Goal: Task Accomplishment & Management: Use online tool/utility

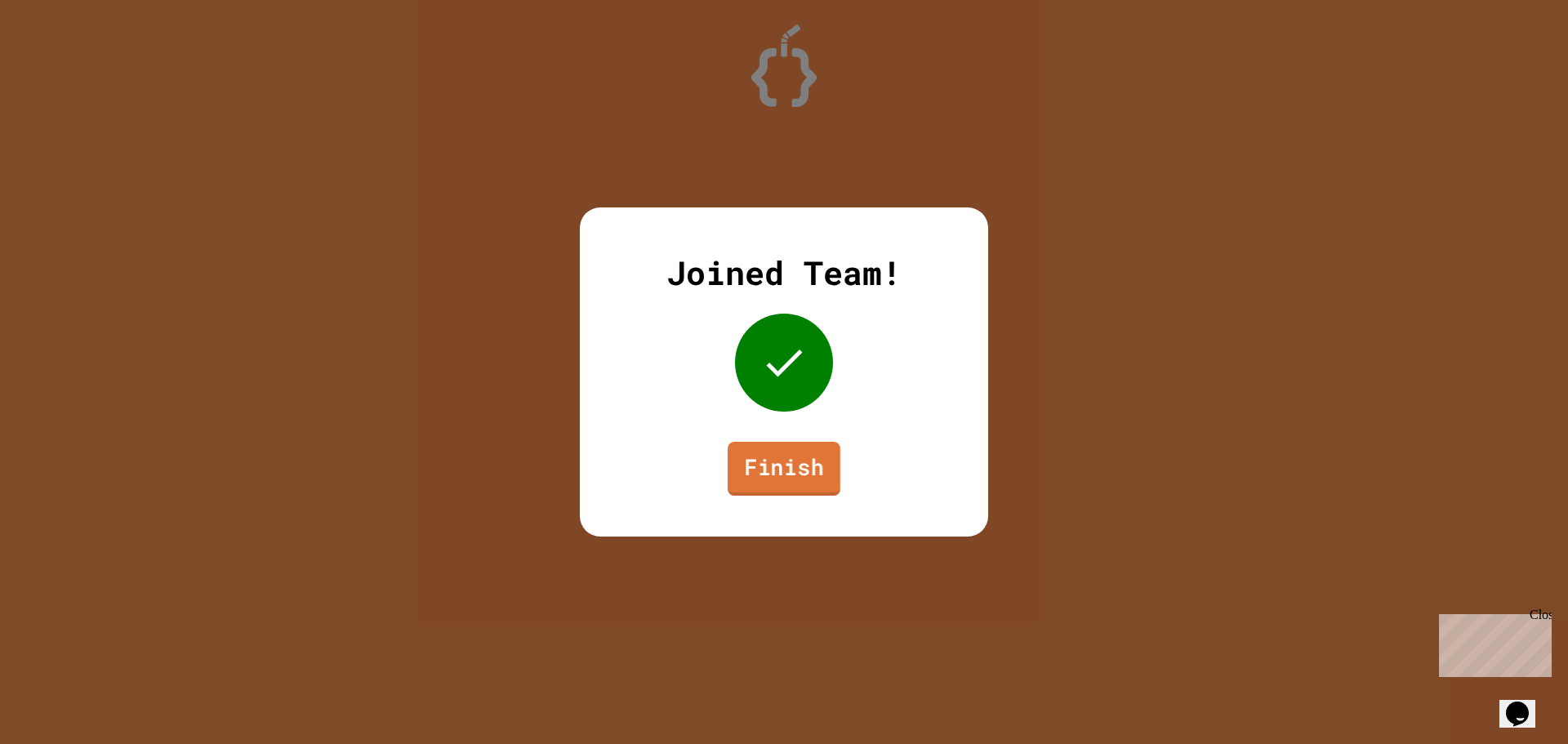
click at [776, 454] on link "Finish" at bounding box center [783, 468] width 113 height 54
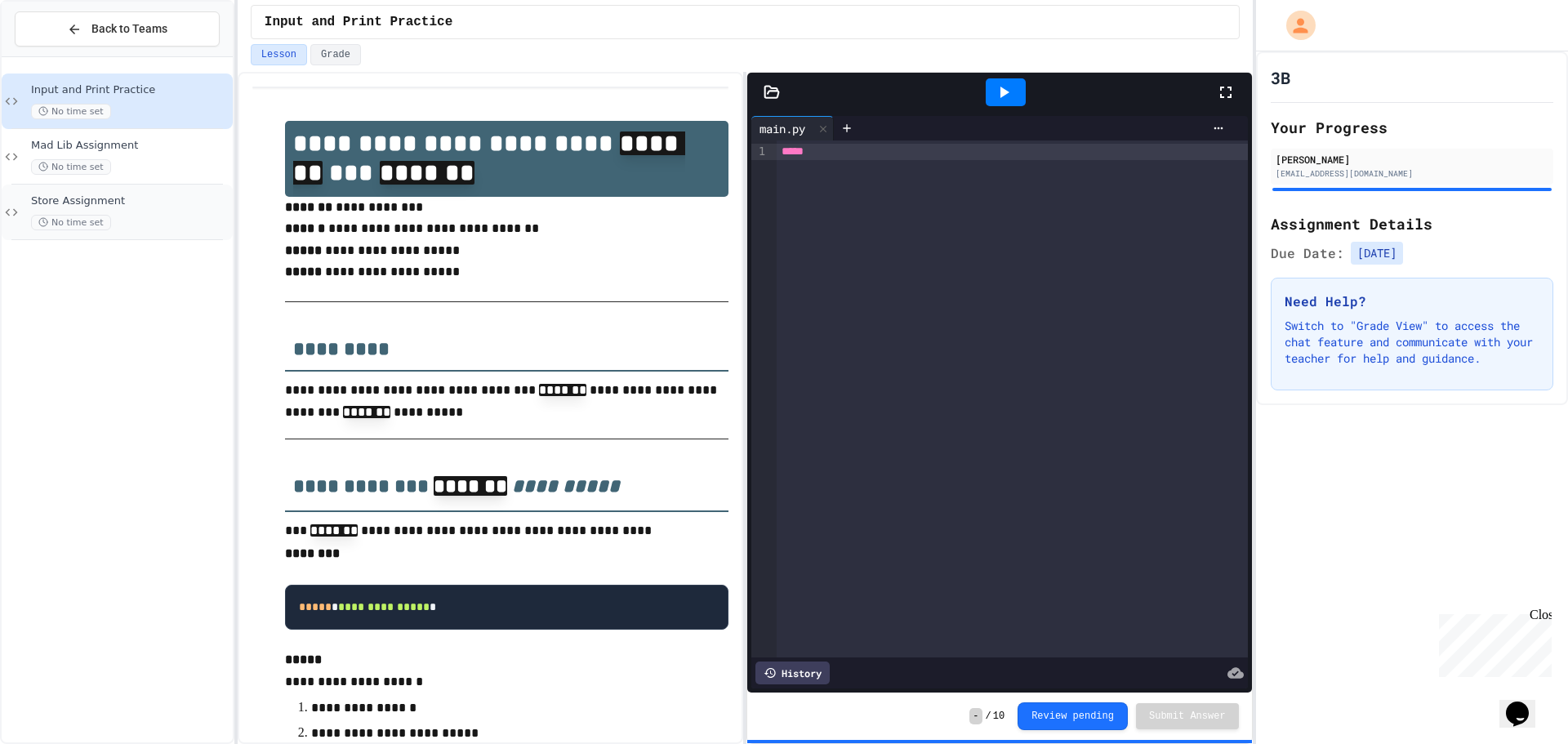
click at [131, 206] on span "Store Assignment" at bounding box center [130, 202] width 199 height 14
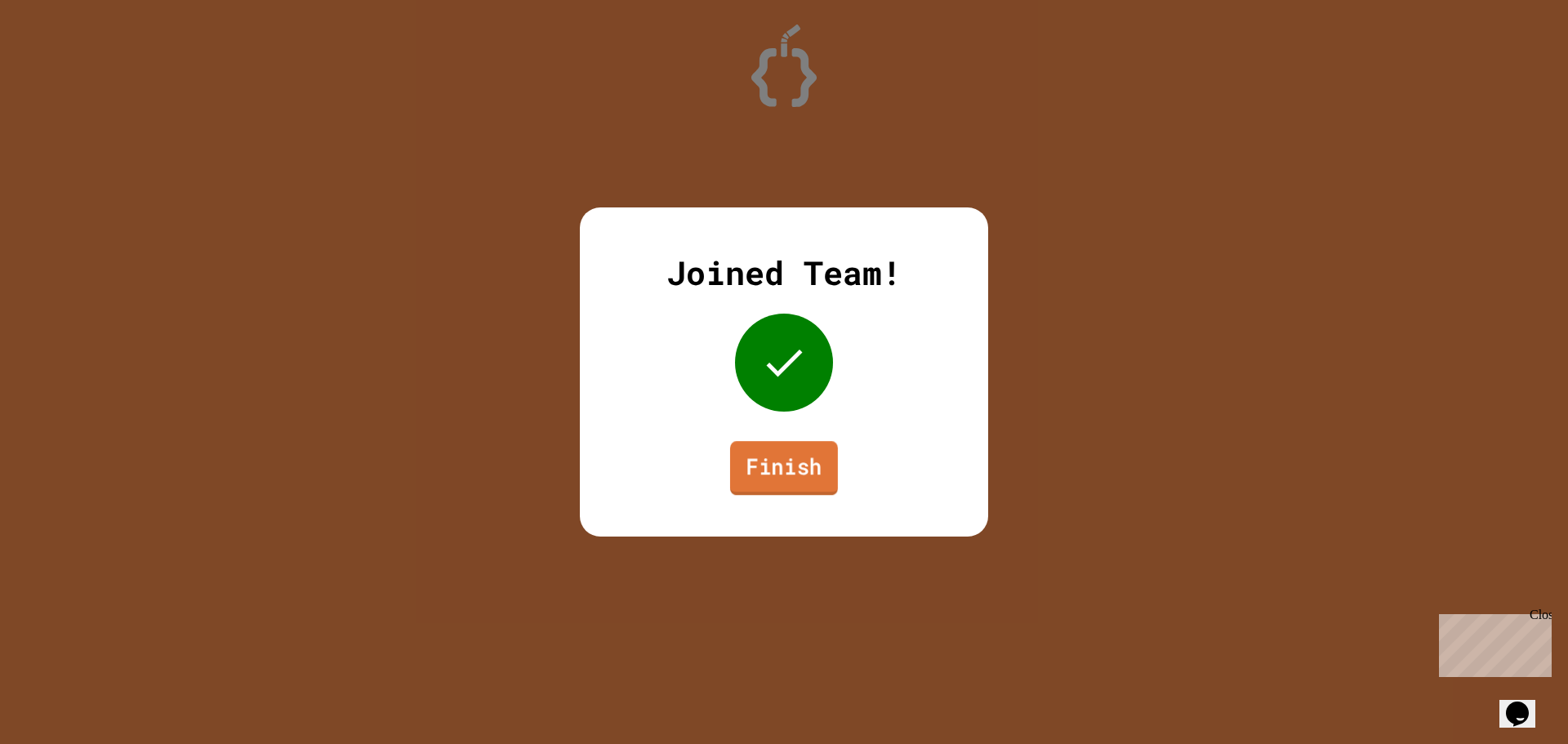
click at [762, 470] on link "Finish" at bounding box center [783, 468] width 108 height 54
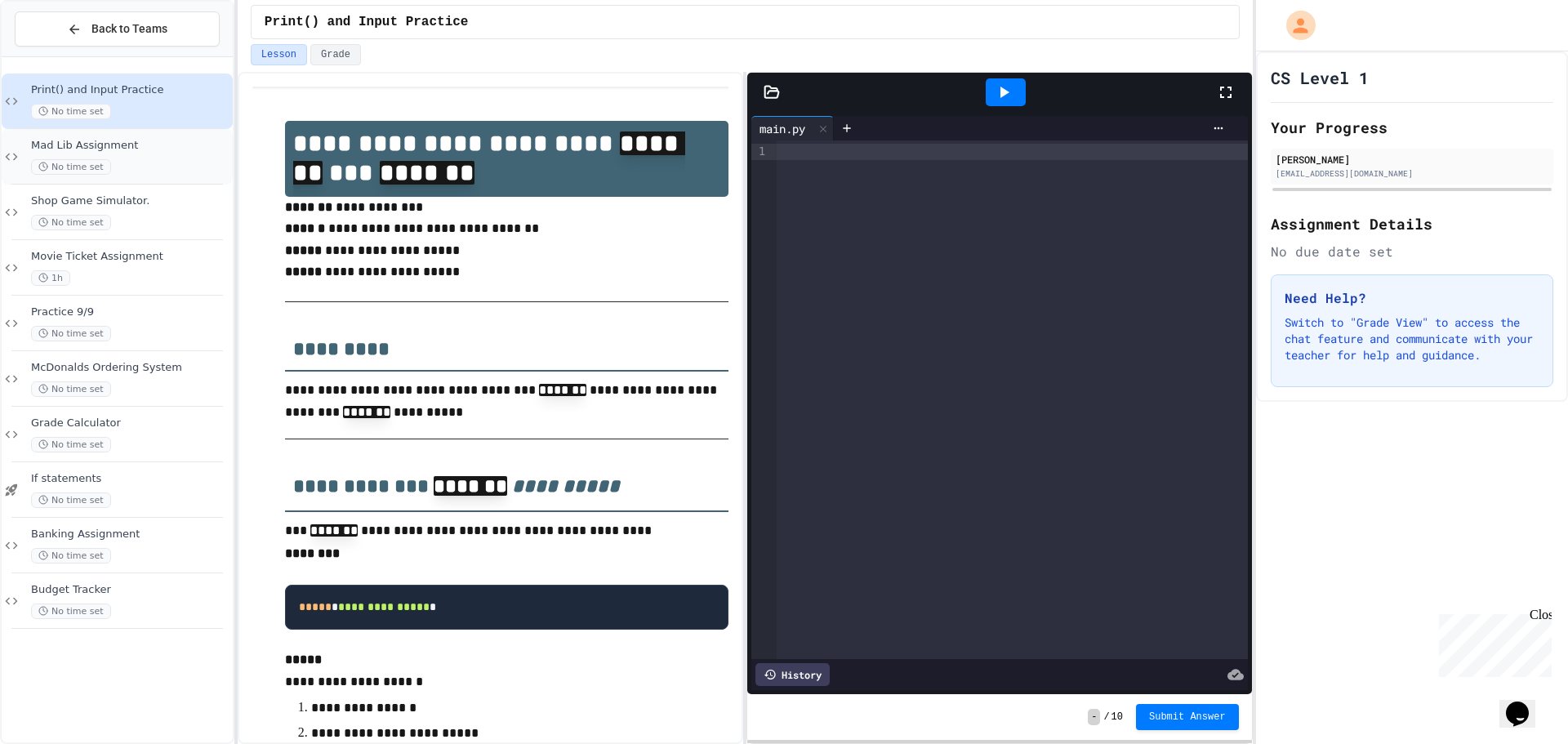
click at [158, 146] on span "Mad Lib Assignment" at bounding box center [130, 146] width 199 height 14
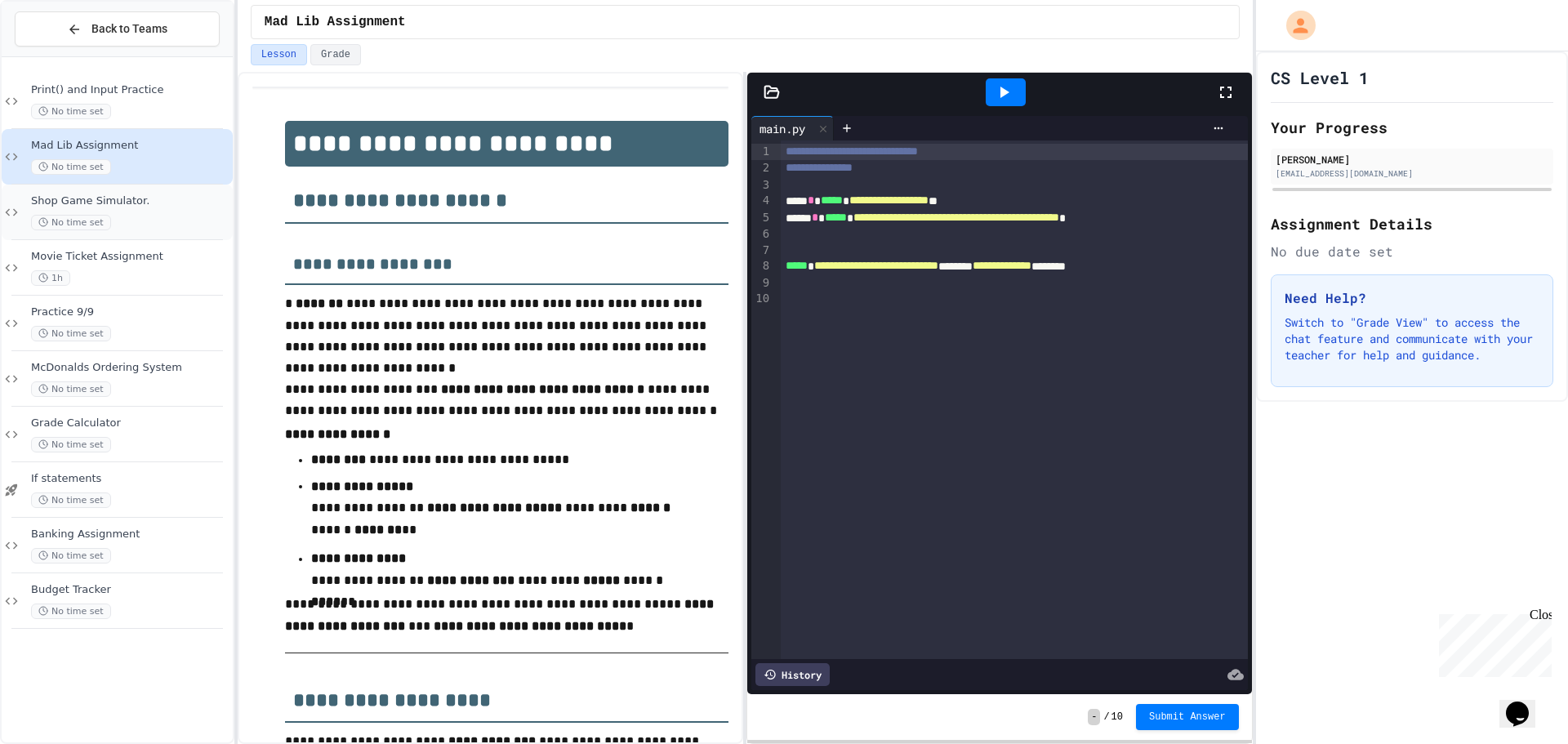
click at [130, 208] on div "Shop Game Simulator. No time set" at bounding box center [130, 213] width 199 height 36
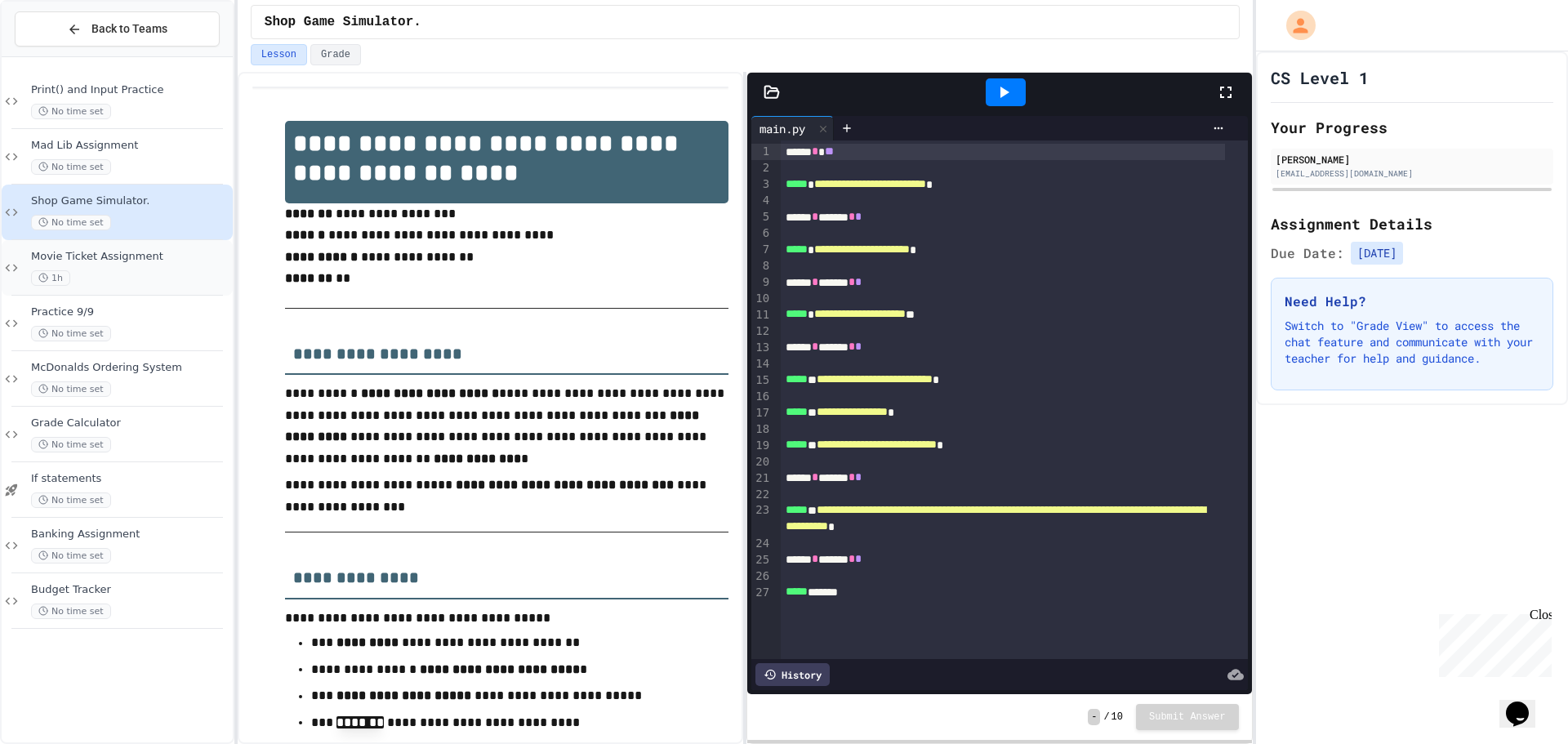
click at [119, 247] on div "Movie Ticket Assignment 1h" at bounding box center [117, 268] width 231 height 56
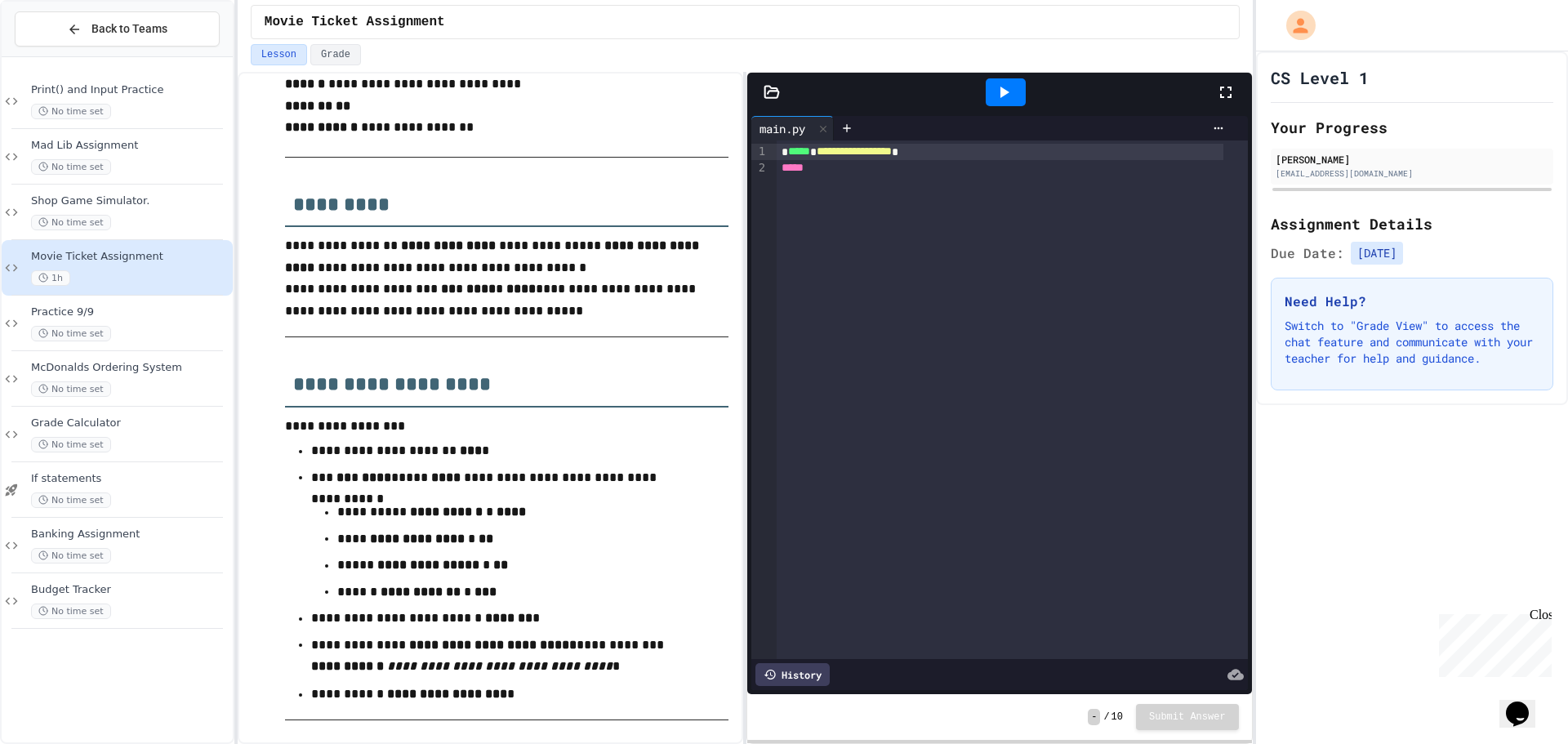
scroll to position [327, 0]
